Goal: Transaction & Acquisition: Purchase product/service

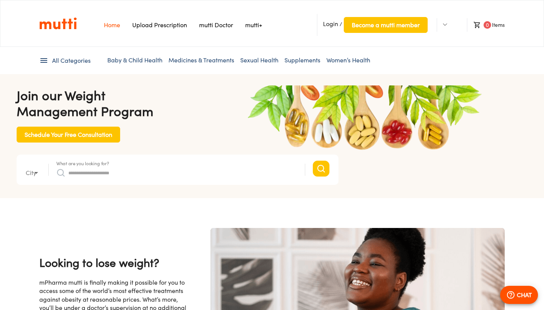
click at [118, 171] on input "What are you looking for?" at bounding box center [182, 173] width 229 height 12
type input "*"
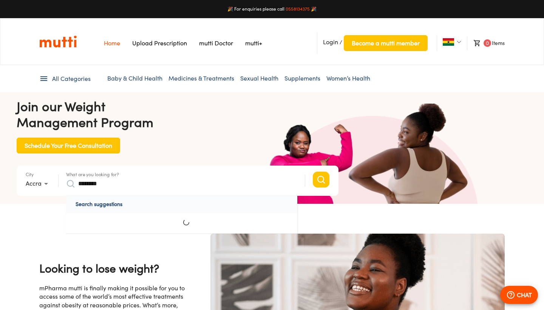
type input "********"
click at [321, 179] on button "Search" at bounding box center [321, 180] width 17 height 16
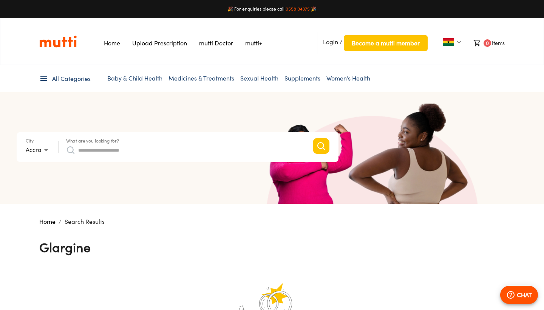
click at [107, 143] on label "What are you looking for?" at bounding box center [92, 141] width 53 height 5
click at [107, 145] on input "What are you looking for?" at bounding box center [187, 150] width 219 height 12
click at [49, 151] on body "🎉 For enquiries please call [PHONE_NUMBER] 🎉 Home Upload Prescription Keep My P…" at bounding box center [272, 282] width 544 height 564
click at [85, 144] on div at bounding box center [272, 155] width 544 height 310
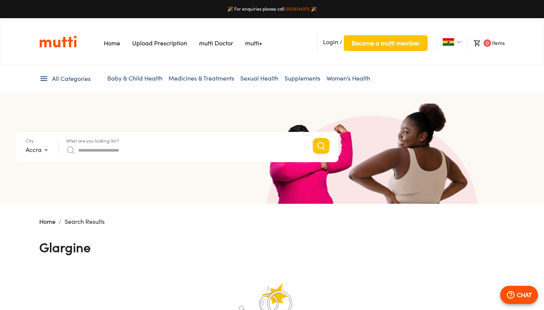
click at [85, 147] on input "What are you looking for?" at bounding box center [187, 150] width 219 height 12
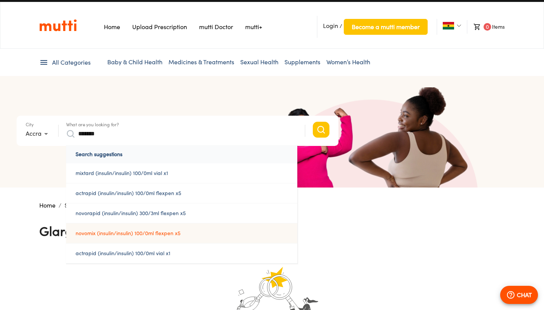
scroll to position [16, 0]
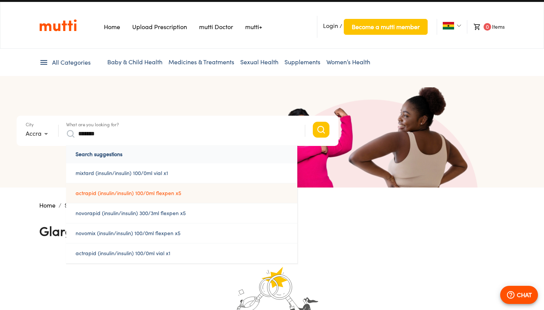
type input "*******"
click at [111, 194] on link "actrapid (insulin/insulin) 100/0ml flexpen x5" at bounding box center [181, 193] width 231 height 20
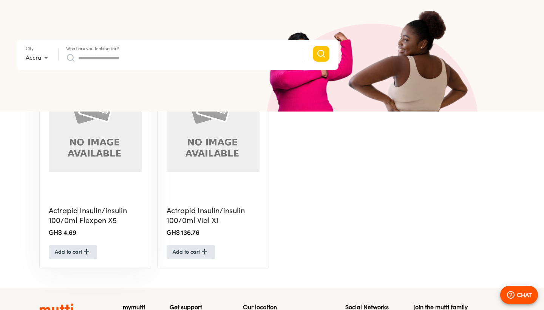
scroll to position [220, 0]
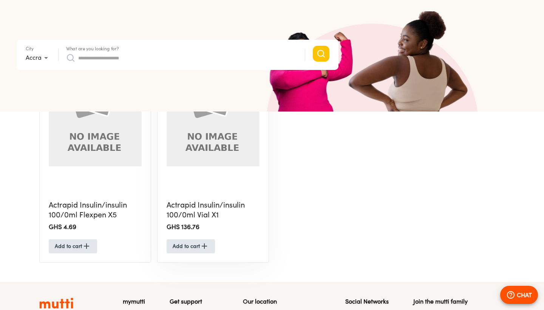
click at [190, 214] on h5 "Actrapid Insulin/insulin 100/0ml Vial X1" at bounding box center [213, 210] width 93 height 20
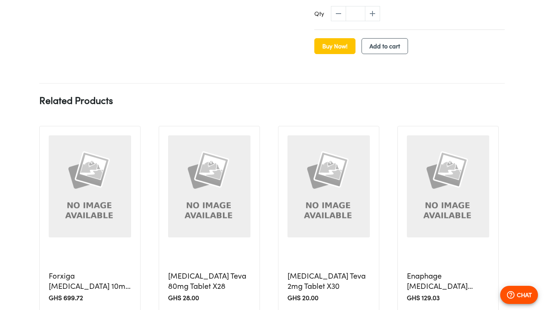
scroll to position [422, 0]
